Goal: Use online tool/utility: Utilize a website feature to perform a specific function

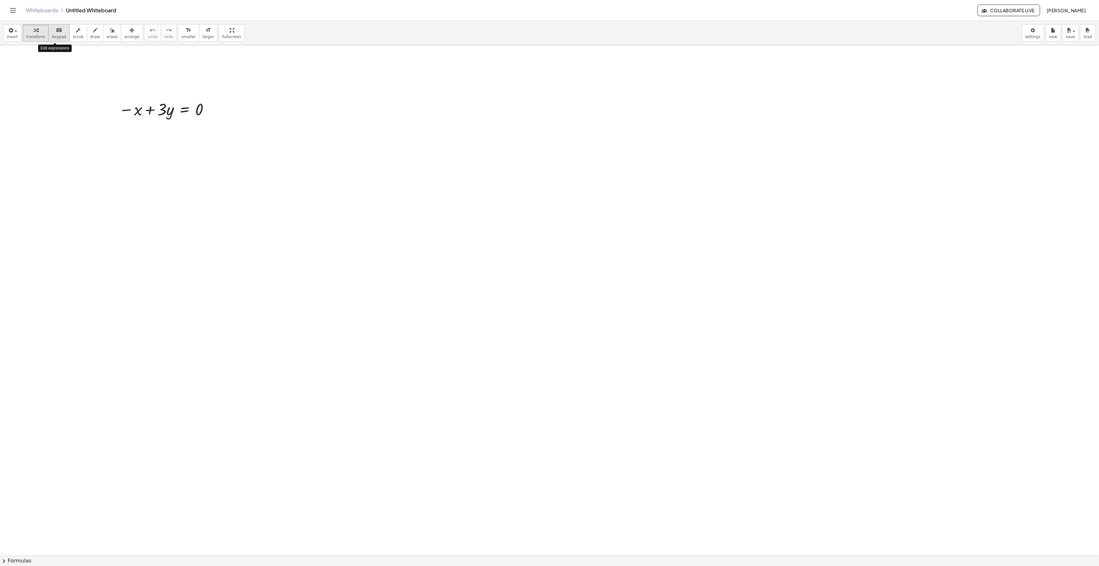
click at [52, 37] on span "keypad" at bounding box center [59, 37] width 14 height 5
click at [52, 36] on span "keypad" at bounding box center [59, 37] width 14 height 5
click at [56, 37] on span "keypad" at bounding box center [59, 37] width 14 height 5
click at [11, 36] on span "insert" at bounding box center [12, 37] width 11 height 5
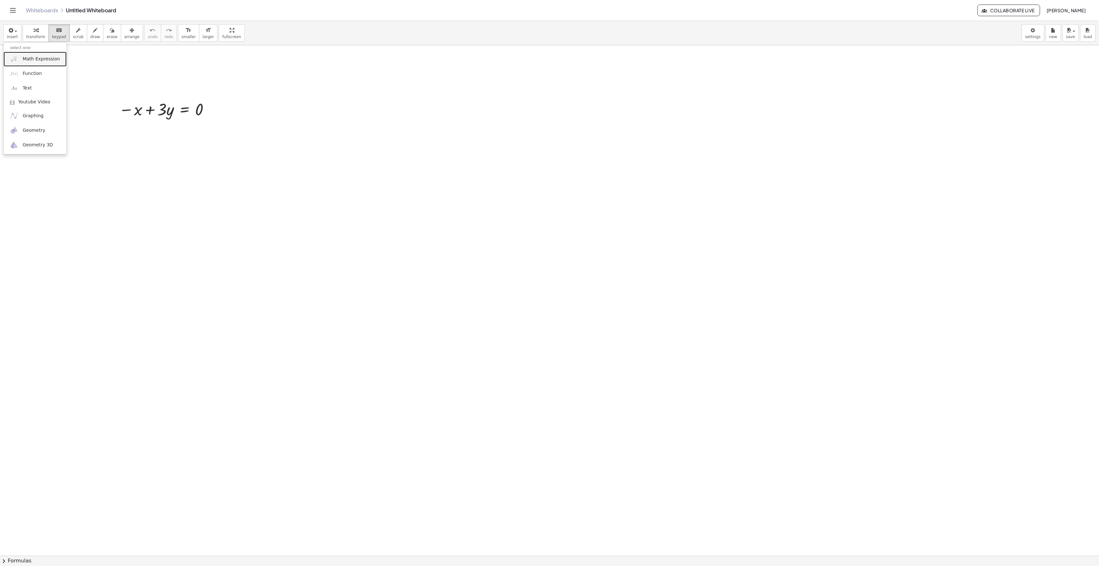
click at [37, 61] on span "Math Expression" at bounding box center [41, 59] width 37 height 6
click at [367, 112] on div at bounding box center [381, 109] width 96 height 22
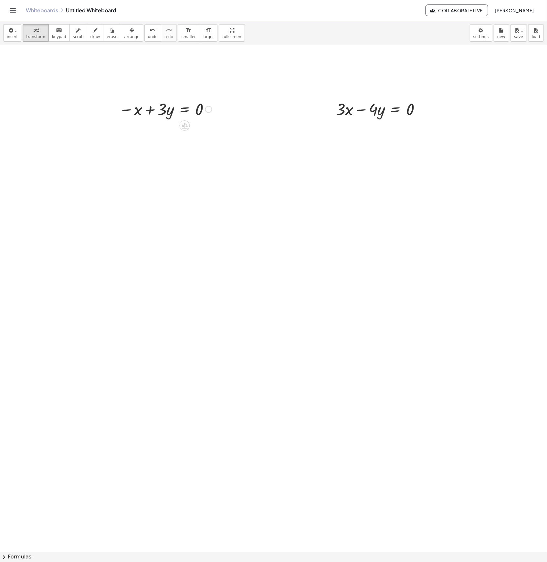
click at [136, 112] on div at bounding box center [166, 109] width 100 height 22
drag, startPoint x: 139, startPoint y: 113, endPoint x: 215, endPoint y: 111, distance: 75.9
click at [215, 111] on div at bounding box center [166, 109] width 100 height 22
click at [126, 132] on div at bounding box center [153, 131] width 123 height 22
drag, startPoint x: 182, startPoint y: 155, endPoint x: 351, endPoint y: 114, distance: 173.4
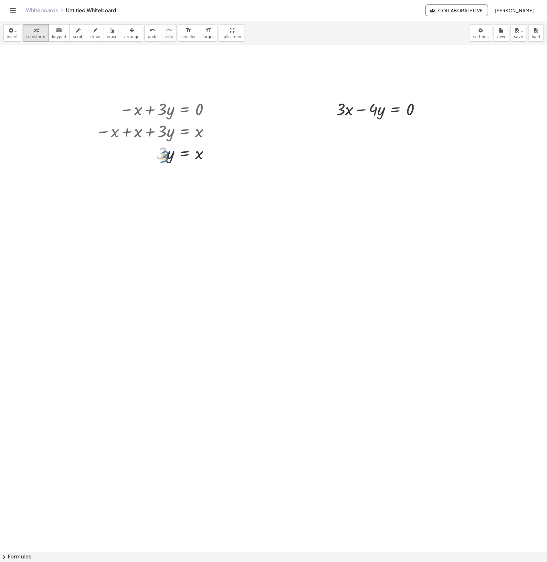
drag, startPoint x: 170, startPoint y: 159, endPoint x: 166, endPoint y: 156, distance: 5.1
click at [166, 157] on div at bounding box center [155, 153] width 126 height 22
click at [168, 156] on div at bounding box center [155, 153] width 126 height 22
drag, startPoint x: 153, startPoint y: 154, endPoint x: 150, endPoint y: 157, distance: 3.7
click at [150, 157] on div at bounding box center [155, 153] width 126 height 22
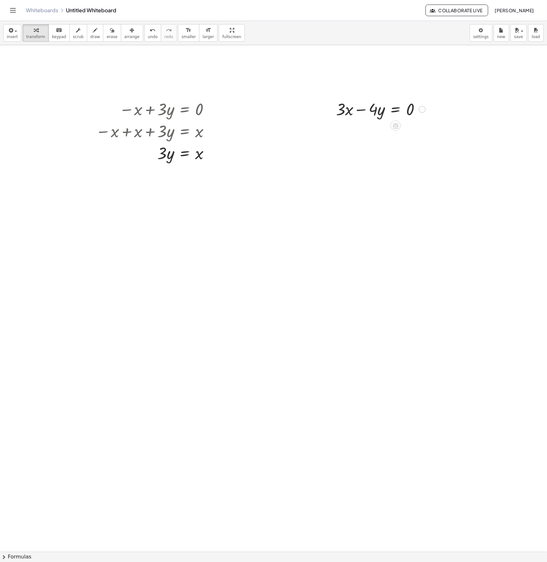
click at [351, 109] on div at bounding box center [381, 109] width 96 height 22
drag, startPoint x: 390, startPoint y: 124, endPoint x: 394, endPoint y: 126, distance: 4.6
click at [394, 126] on icon at bounding box center [396, 125] width 6 height 5
click at [422, 126] on icon at bounding box center [421, 125] width 4 height 1
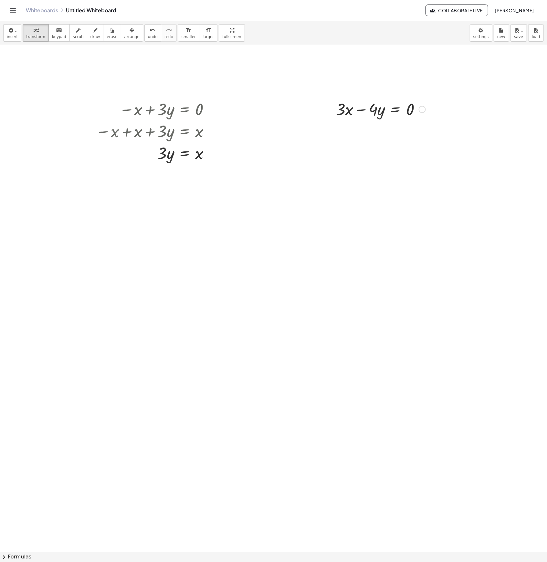
click at [349, 112] on div at bounding box center [381, 109] width 96 height 22
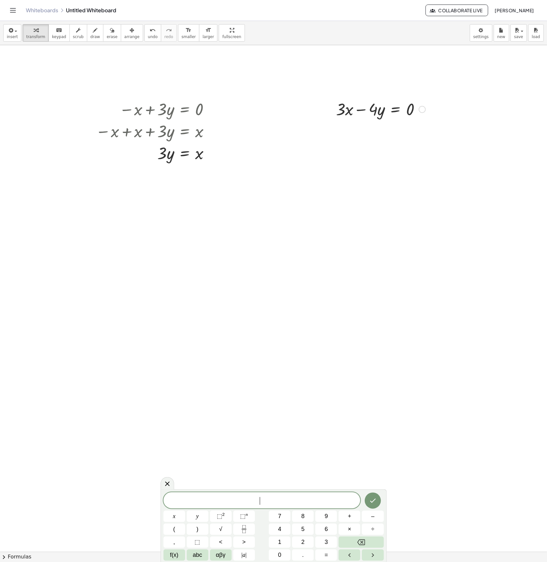
drag, startPoint x: 328, startPoint y: 90, endPoint x: 375, endPoint y: 117, distance: 54.1
drag, startPoint x: 423, startPoint y: 111, endPoint x: 206, endPoint y: 161, distance: 222.4
click at [202, 158] on div at bounding box center [155, 153] width 126 height 22
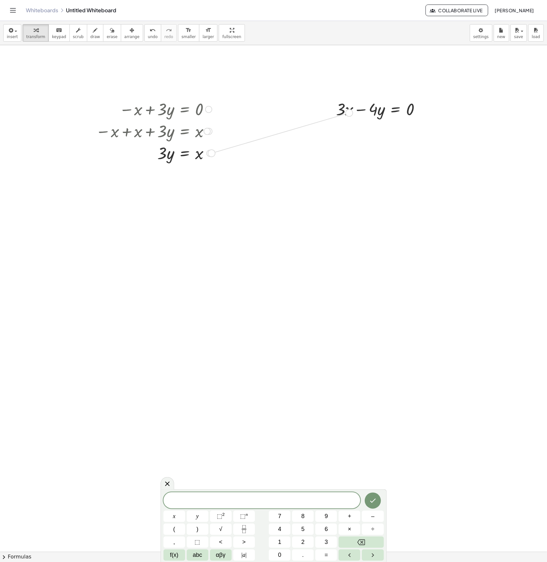
drag, startPoint x: 211, startPoint y: 154, endPoint x: 351, endPoint y: 114, distance: 146.2
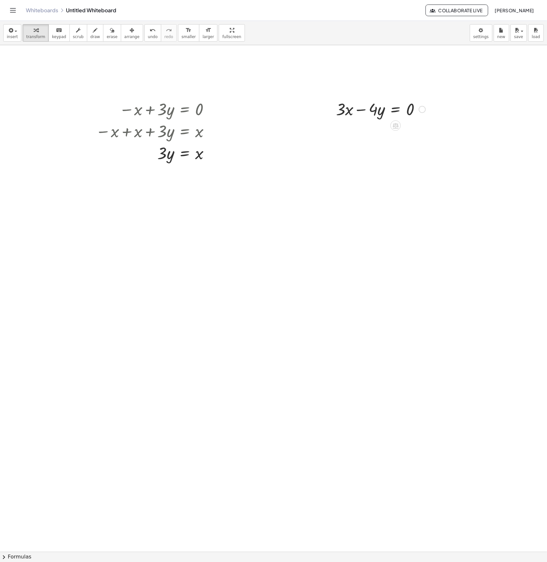
click at [341, 110] on div at bounding box center [381, 109] width 96 height 22
click at [354, 113] on div at bounding box center [381, 109] width 96 height 22
click at [421, 113] on div at bounding box center [422, 109] width 7 height 7
click at [452, 92] on span "Fix a mistake" at bounding box center [449, 89] width 26 height 5
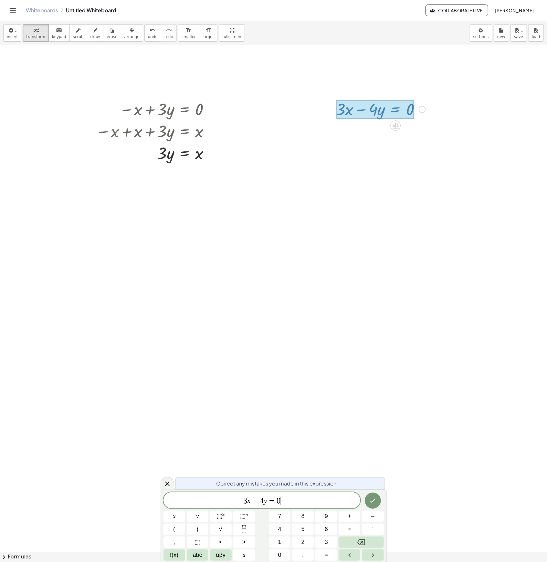
click at [250, 503] on span "3 x − 4 y = 0 ​" at bounding box center [261, 501] width 197 height 9
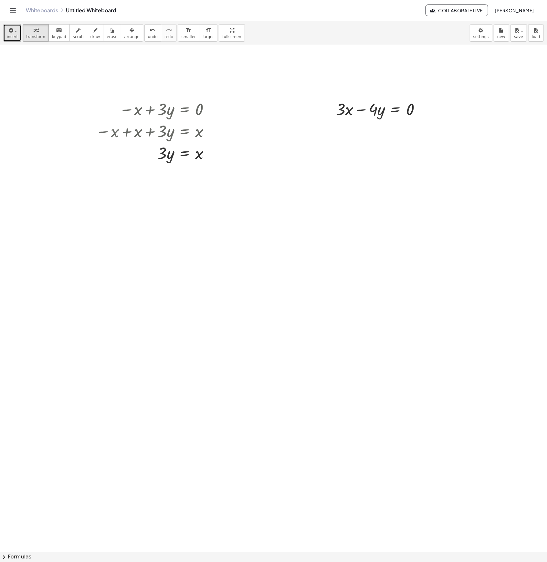
click at [15, 37] on span "insert" at bounding box center [12, 37] width 11 height 5
click at [25, 59] on span "Math Expression" at bounding box center [41, 59] width 37 height 6
drag, startPoint x: 330, startPoint y: 214, endPoint x: 328, endPoint y: 218, distance: 4.8
click at [328, 218] on div at bounding box center [340, 211] width 120 height 25
drag, startPoint x: 264, startPoint y: 192, endPoint x: 350, endPoint y: 224, distance: 92.1
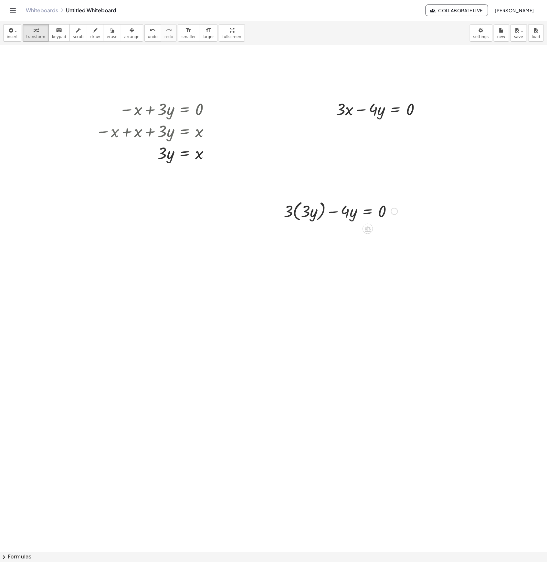
click at [368, 212] on div "+ · 3 · ( · 3 · y ) − · 4 · y = 0" at bounding box center [368, 212] width 0 height 0
drag, startPoint x: 384, startPoint y: 207, endPoint x: 402, endPoint y: 230, distance: 28.8
drag, startPoint x: 279, startPoint y: 190, endPoint x: 387, endPoint y: 237, distance: 117.2
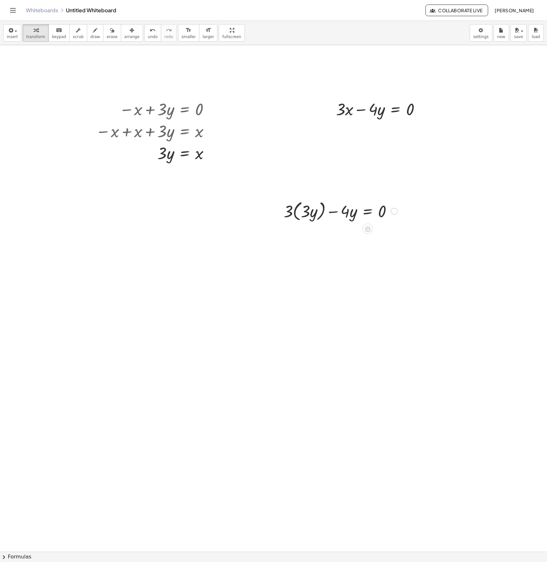
click at [130, 31] on icon "button" at bounding box center [132, 30] width 5 height 8
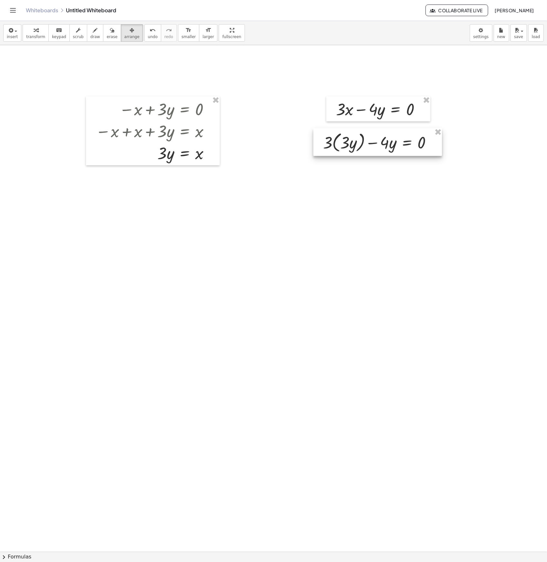
drag, startPoint x: 350, startPoint y: 210, endPoint x: 389, endPoint y: 141, distance: 79.3
click at [389, 141] on div at bounding box center [377, 142] width 129 height 28
click at [91, 35] on span "draw" at bounding box center [95, 37] width 10 height 5
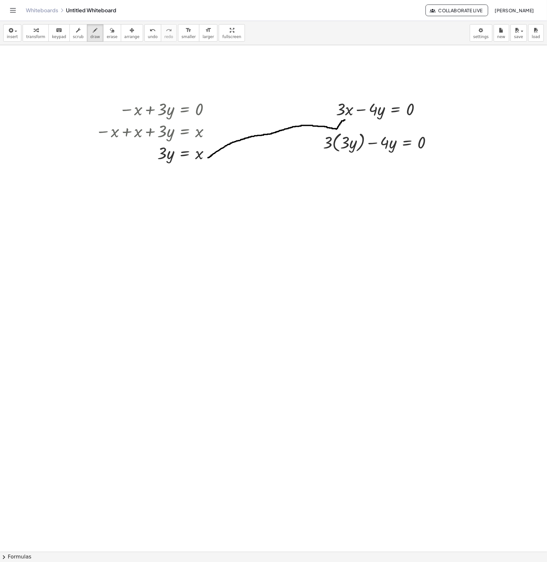
drag, startPoint x: 208, startPoint y: 158, endPoint x: 345, endPoint y: 120, distance: 142.1
drag, startPoint x: 341, startPoint y: 118, endPoint x: 348, endPoint y: 121, distance: 7.4
drag, startPoint x: 347, startPoint y: 122, endPoint x: 342, endPoint y: 117, distance: 7.1
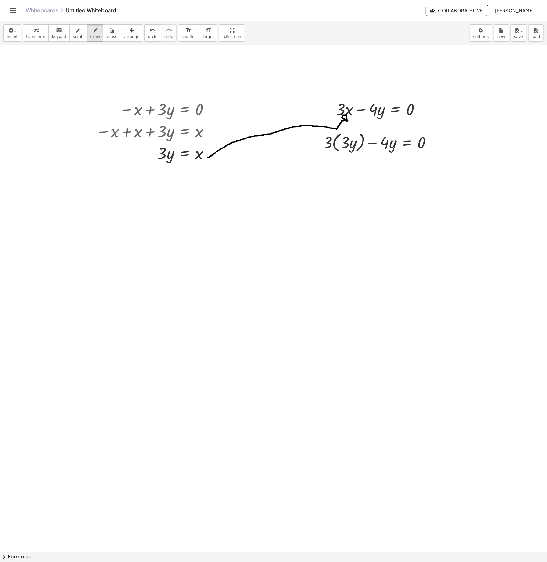
click at [107, 37] on span "erase" at bounding box center [112, 37] width 11 height 5
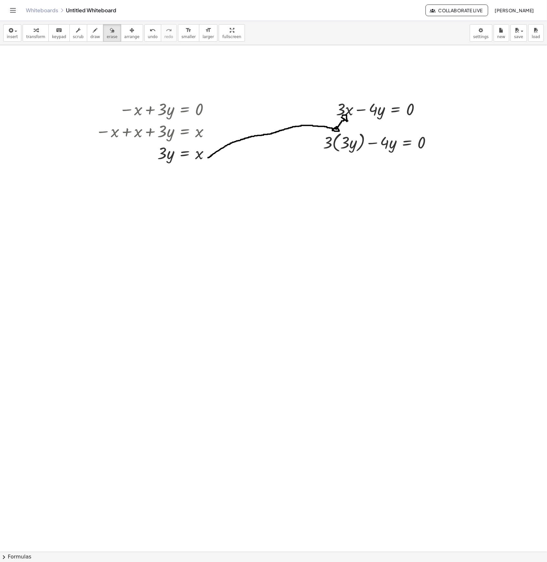
drag, startPoint x: 291, startPoint y: 132, endPoint x: 217, endPoint y: 159, distance: 78.9
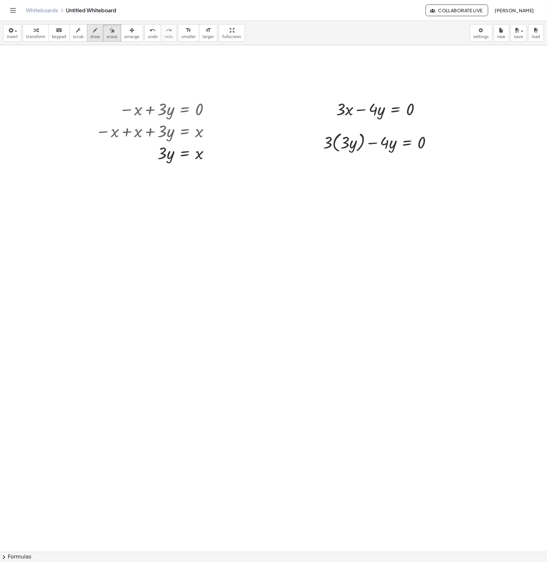
click at [91, 37] on span "draw" at bounding box center [95, 37] width 10 height 5
drag, startPoint x: 202, startPoint y: 156, endPoint x: 349, endPoint y: 101, distance: 157.1
drag, startPoint x: 351, startPoint y: 98, endPoint x: 349, endPoint y: 103, distance: 5.4
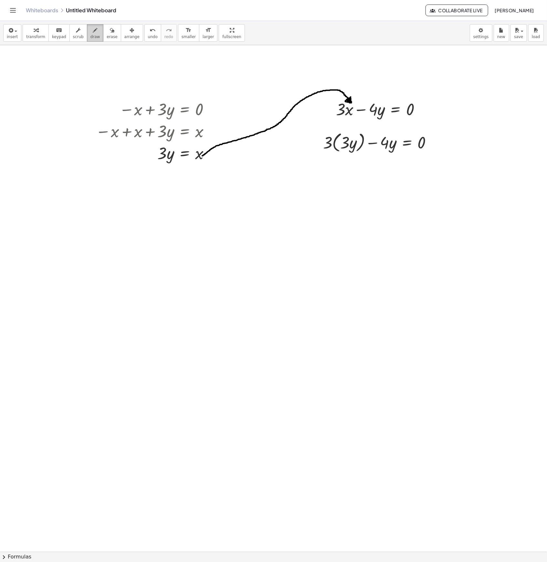
click at [92, 37] on span "draw" at bounding box center [95, 37] width 10 height 5
click at [90, 36] on span "draw" at bounding box center [95, 37] width 10 height 5
click at [42, 36] on button "transform" at bounding box center [36, 32] width 26 height 17
click at [343, 146] on div at bounding box center [380, 142] width 120 height 25
click at [349, 148] on div at bounding box center [380, 142] width 120 height 25
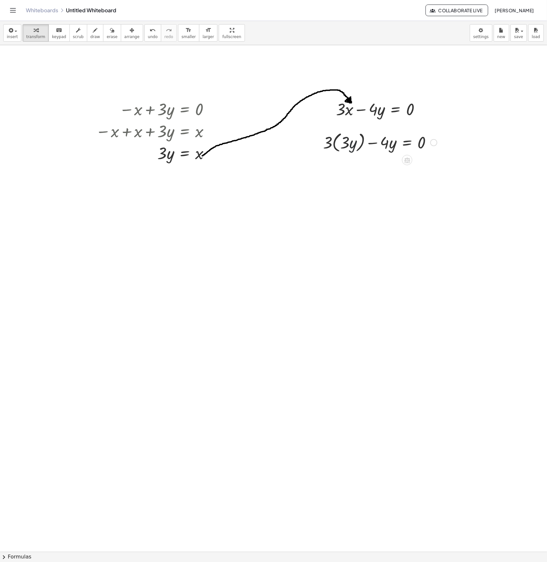
drag, startPoint x: 352, startPoint y: 145, endPoint x: 348, endPoint y: 146, distance: 4.2
click at [348, 146] on div at bounding box center [380, 142] width 120 height 25
click at [342, 143] on div at bounding box center [380, 142] width 120 height 25
click at [326, 139] on div at bounding box center [380, 142] width 120 height 25
drag, startPoint x: 331, startPoint y: 143, endPoint x: 346, endPoint y: 146, distance: 15.1
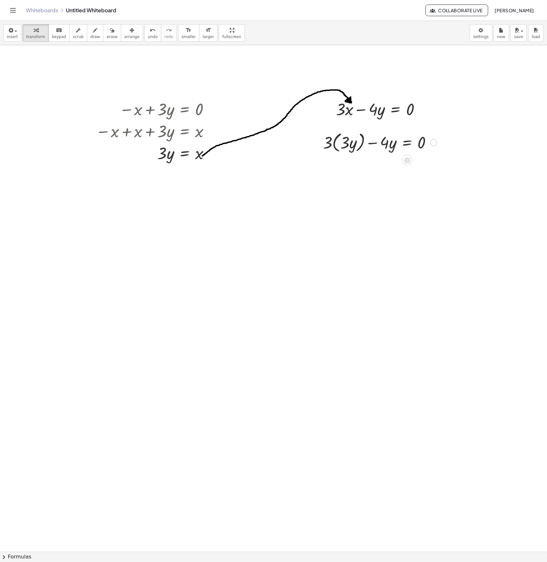
click at [346, 146] on div at bounding box center [380, 142] width 120 height 25
drag, startPoint x: 359, startPoint y: 191, endPoint x: 378, endPoint y: 190, distance: 18.4
click at [378, 190] on div at bounding box center [380, 187] width 120 height 22
drag, startPoint x: 385, startPoint y: 212, endPoint x: 428, endPoint y: 215, distance: 42.7
click at [428, 215] on div at bounding box center [380, 209] width 120 height 22
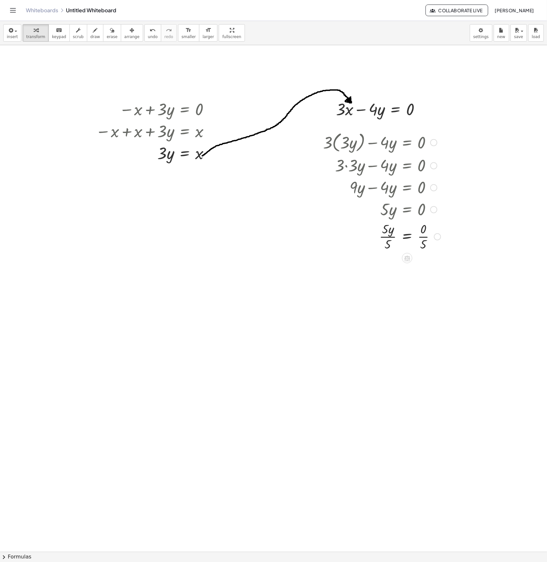
click at [422, 236] on div at bounding box center [382, 236] width 124 height 32
click at [388, 269] on div at bounding box center [382, 269] width 124 height 32
click at [8, 35] on span "insert" at bounding box center [12, 37] width 11 height 5
click at [29, 64] on link "Math Expression" at bounding box center [35, 59] width 63 height 15
click at [130, 34] on icon "button" at bounding box center [132, 30] width 5 height 8
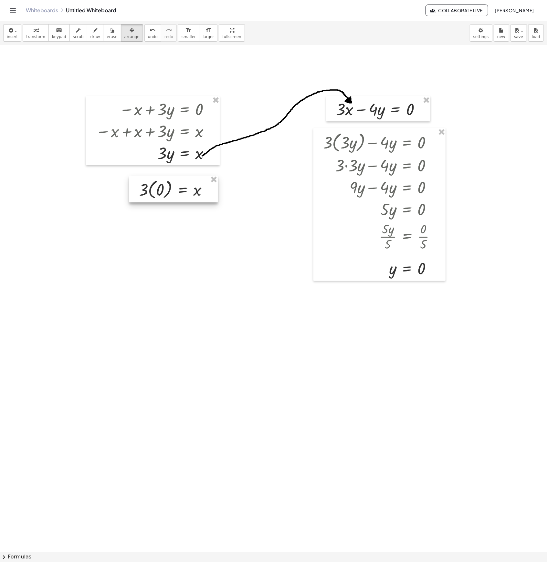
drag, startPoint x: 106, startPoint y: 229, endPoint x: 181, endPoint y: 182, distance: 88.4
click at [181, 182] on div at bounding box center [173, 189] width 89 height 27
click at [90, 35] on span "draw" at bounding box center [95, 37] width 10 height 5
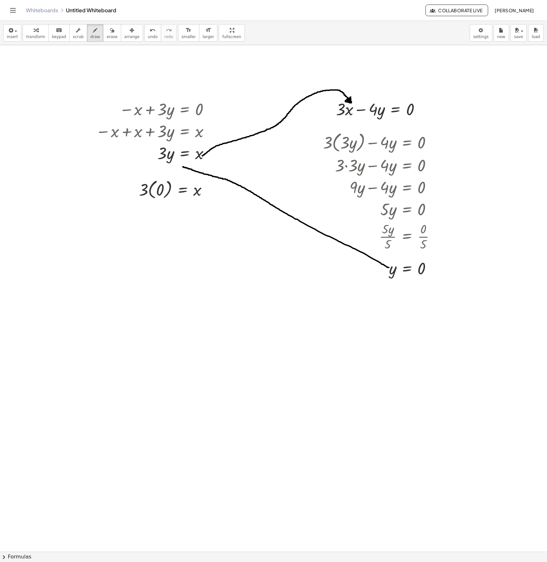
drag, startPoint x: 389, startPoint y: 268, endPoint x: 183, endPoint y: 167, distance: 229.4
drag, startPoint x: 183, startPoint y: 164, endPoint x: 176, endPoint y: 161, distance: 7.9
click at [38, 38] on span "transform" at bounding box center [35, 37] width 19 height 5
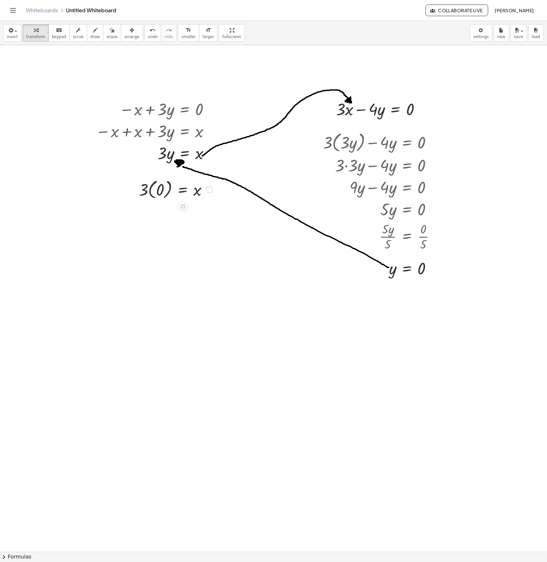
click at [154, 195] on div at bounding box center [176, 189] width 80 height 24
click at [163, 214] on div at bounding box center [176, 212] width 80 height 22
